Goal: Check status: Check status

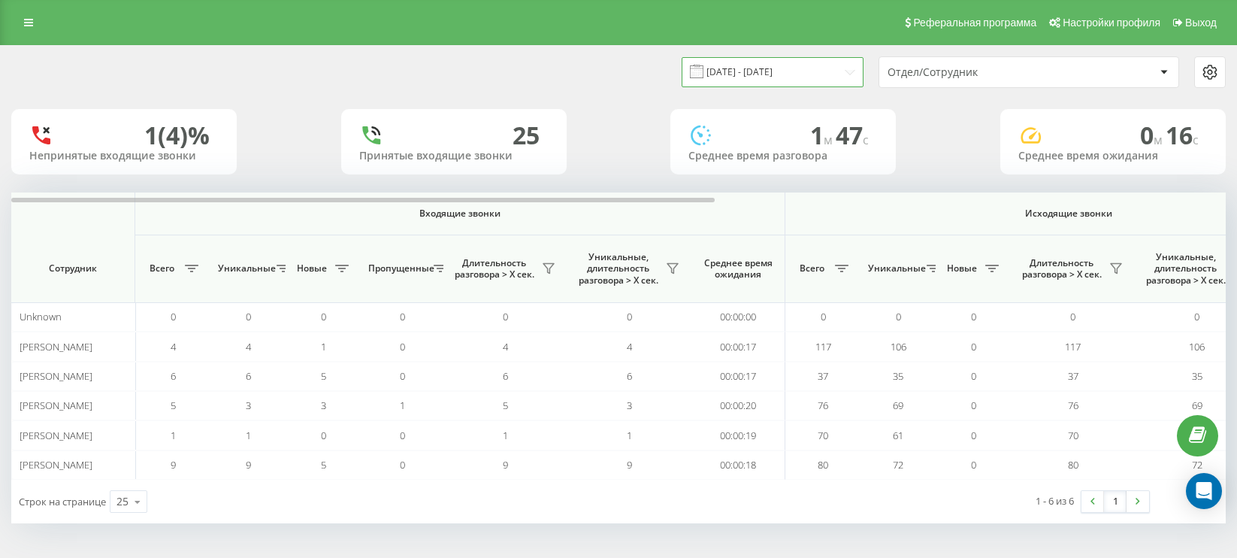
click at [826, 72] on input "19.08.2025 - 19.08.2025" at bounding box center [773, 71] width 182 height 29
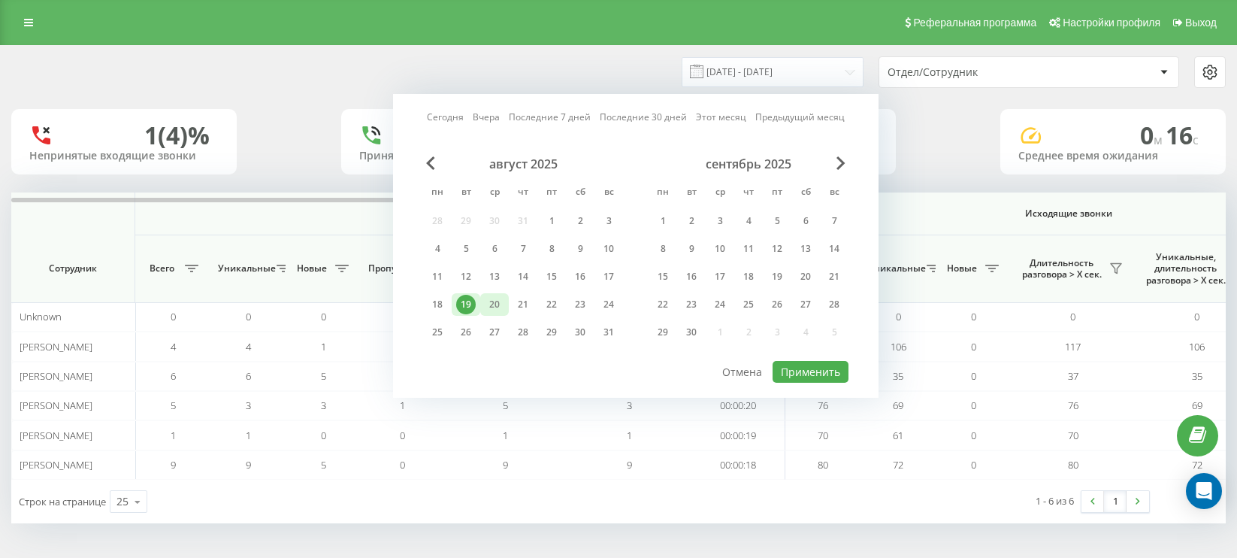
click at [490, 304] on div "20" at bounding box center [495, 305] width 20 height 20
click at [809, 371] on button "Применить" at bounding box center [811, 372] width 76 height 22
type input "[DATE] - [DATE]"
